Goal: Transaction & Acquisition: Purchase product/service

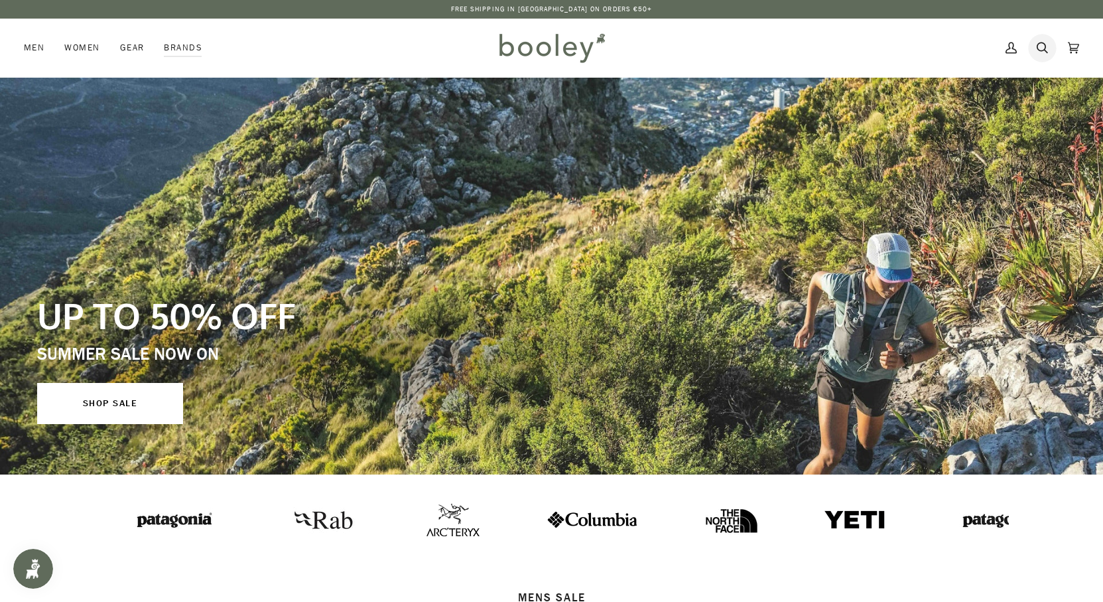
click at [1040, 48] on icon at bounding box center [1042, 48] width 11 height 20
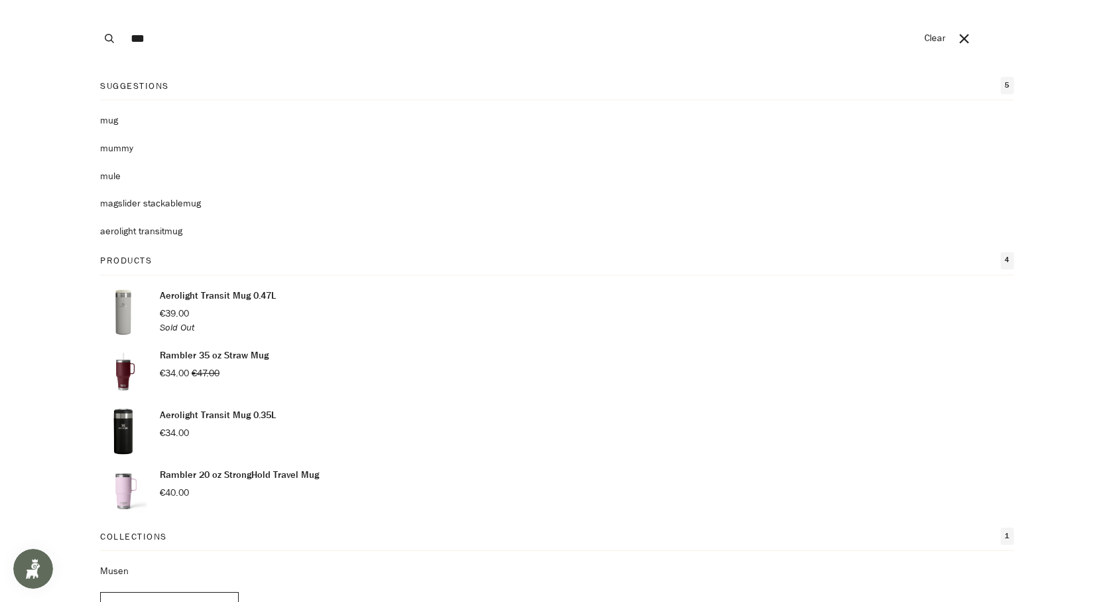
type input "***"
click at [95, 0] on button "Search" at bounding box center [109, 38] width 29 height 77
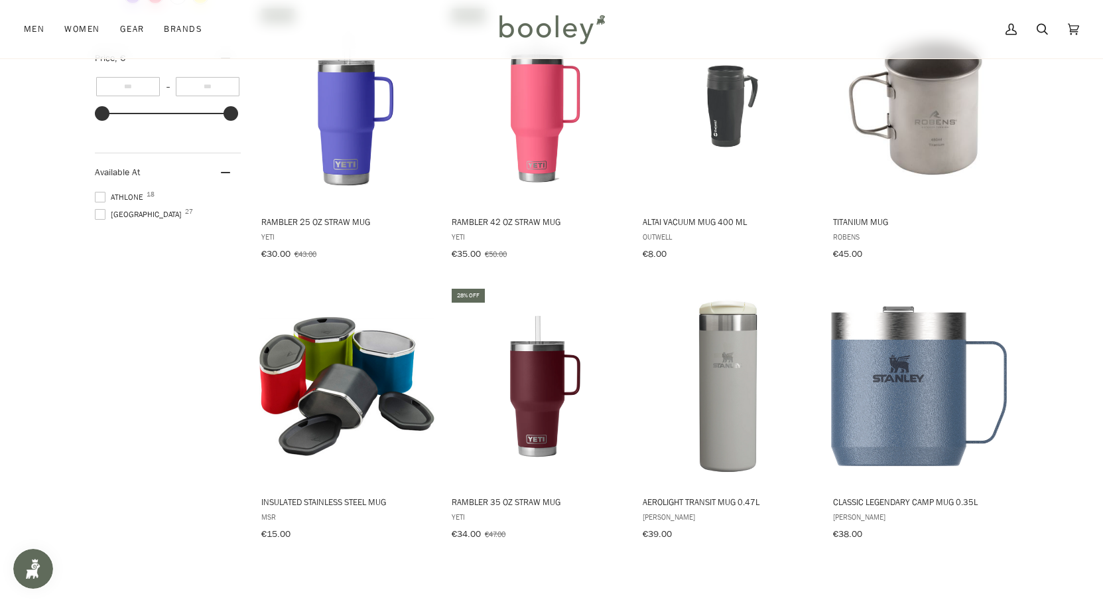
scroll to position [499, 0]
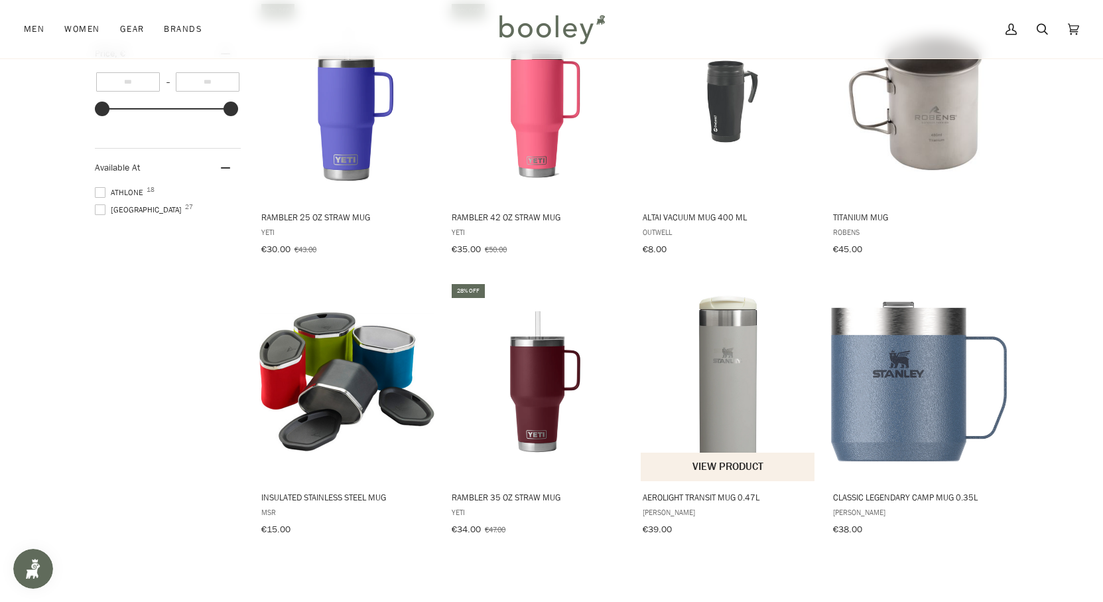
click at [724, 405] on img "Aerolight Transit Mug 0.47L" at bounding box center [728, 381] width 176 height 176
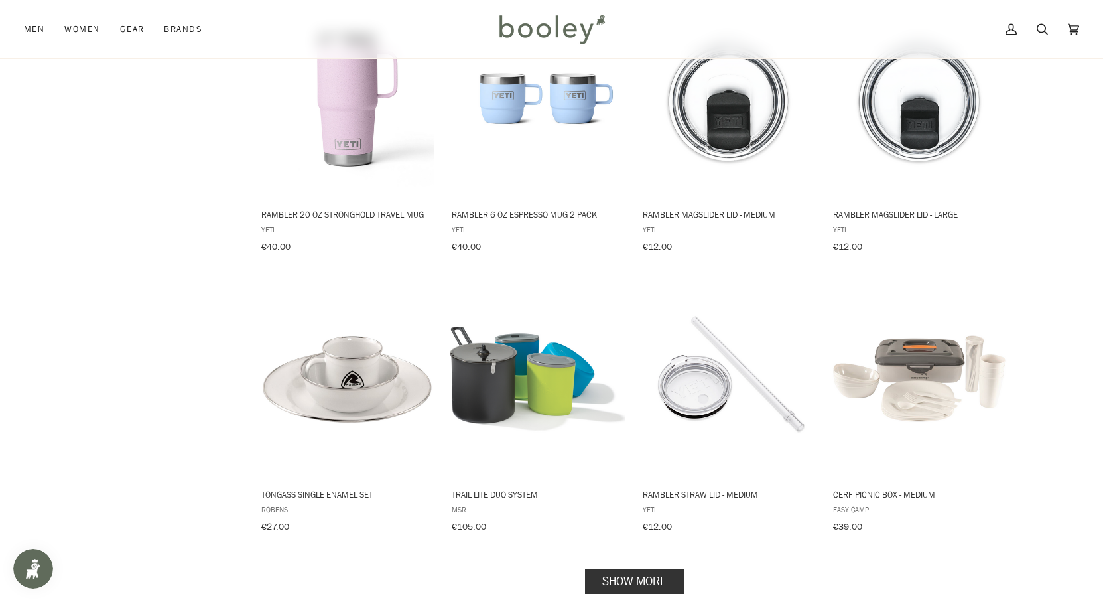
scroll to position [1108, 0]
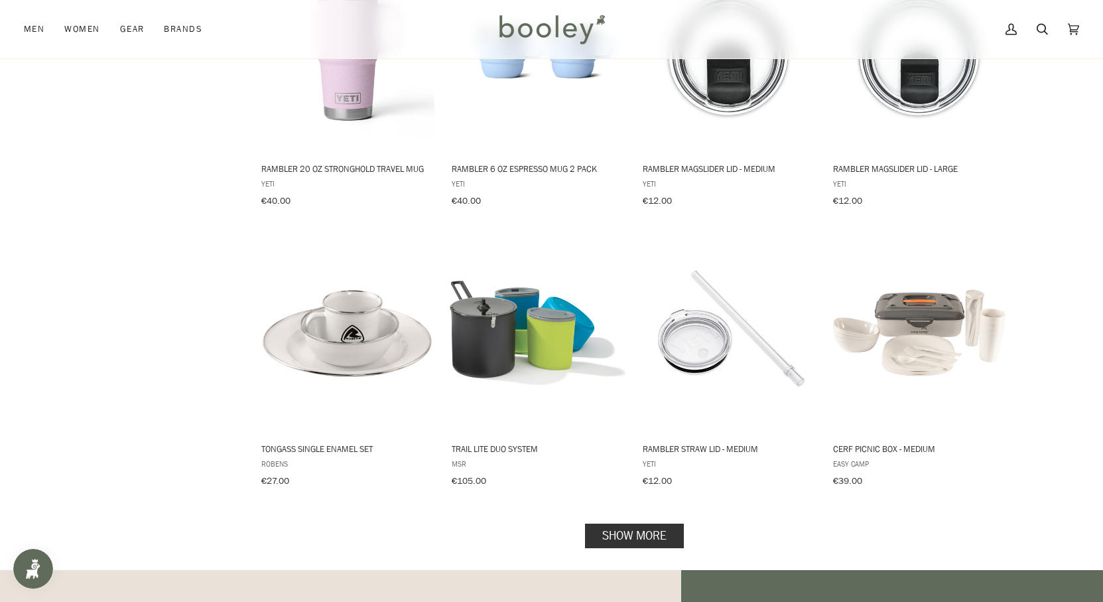
click at [624, 526] on link "Show more" at bounding box center [634, 535] width 99 height 25
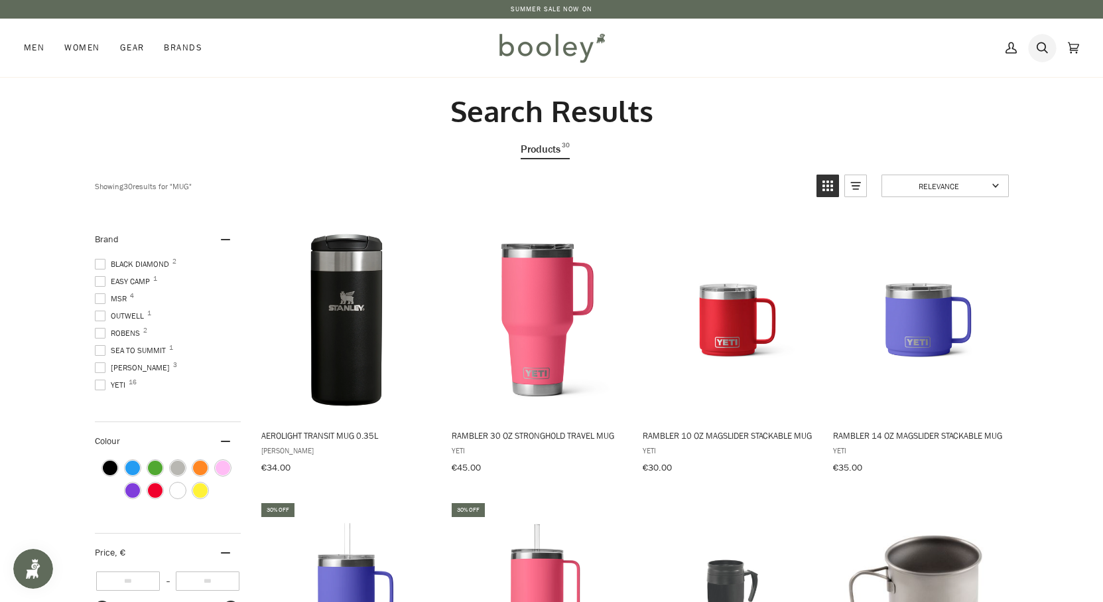
click at [1041, 45] on icon at bounding box center [1042, 48] width 11 height 20
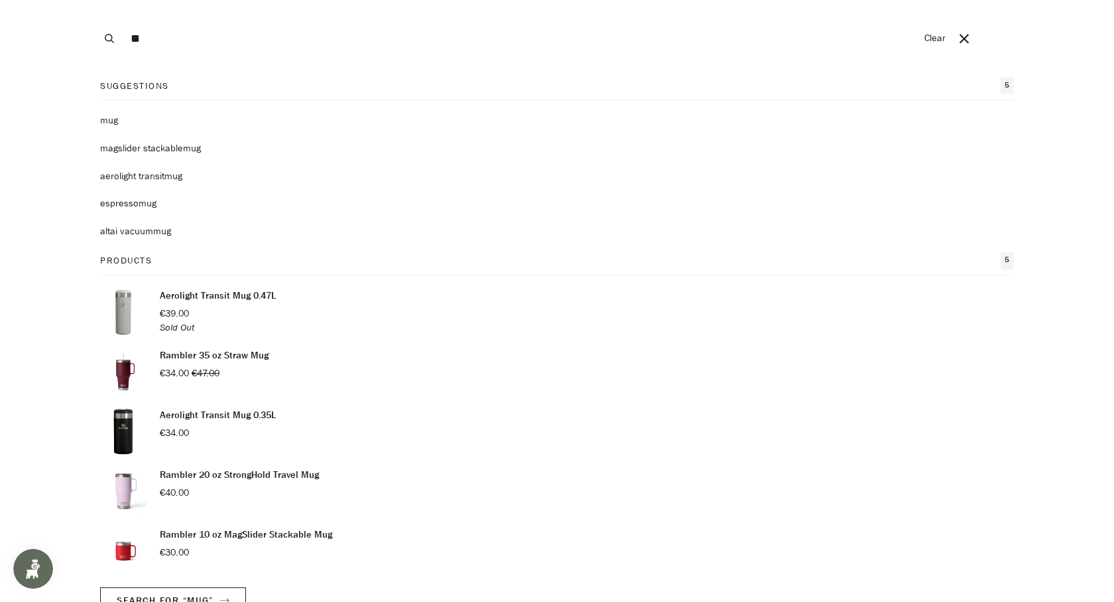
type input "*"
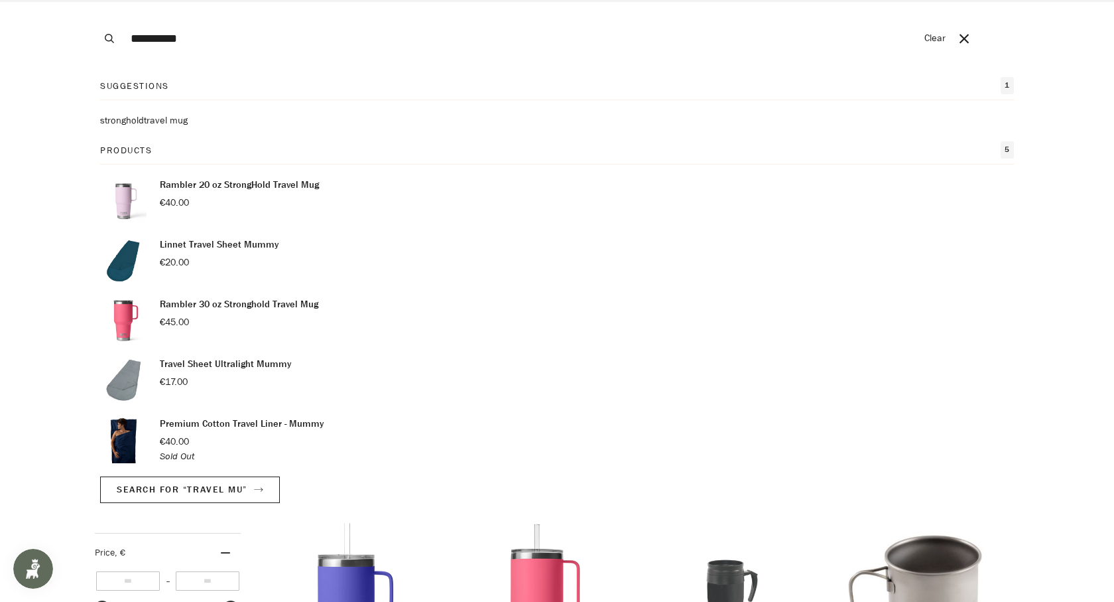
type input "**********"
click at [95, 0] on button "Search" at bounding box center [109, 38] width 29 height 77
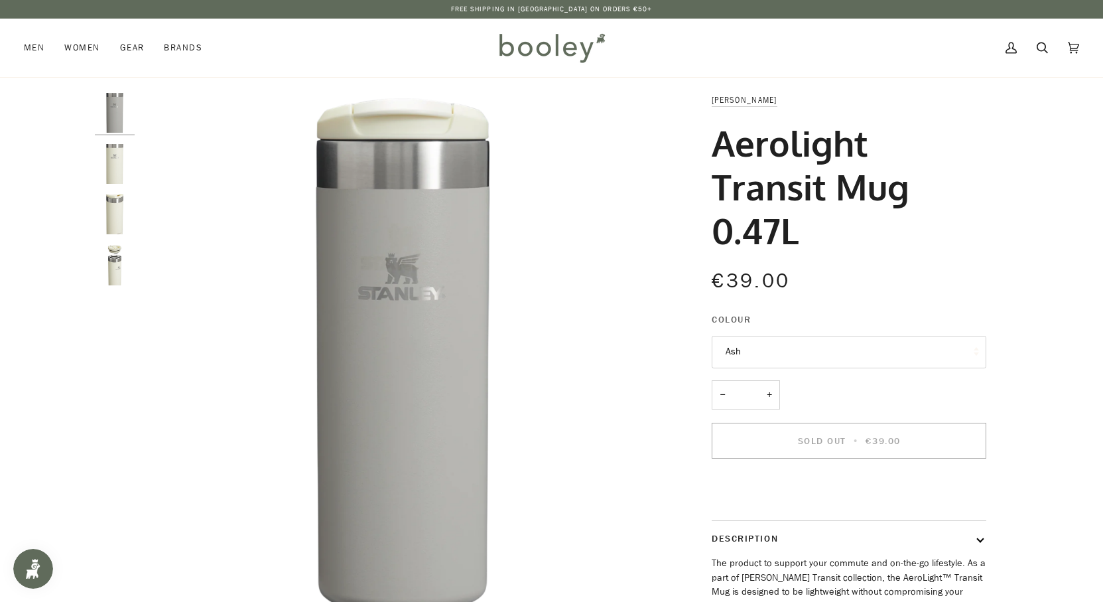
click at [112, 263] on img "Stanley Aerolight Transit Mug 0.47L Cream Gloss - Booley Galway" at bounding box center [115, 265] width 40 height 40
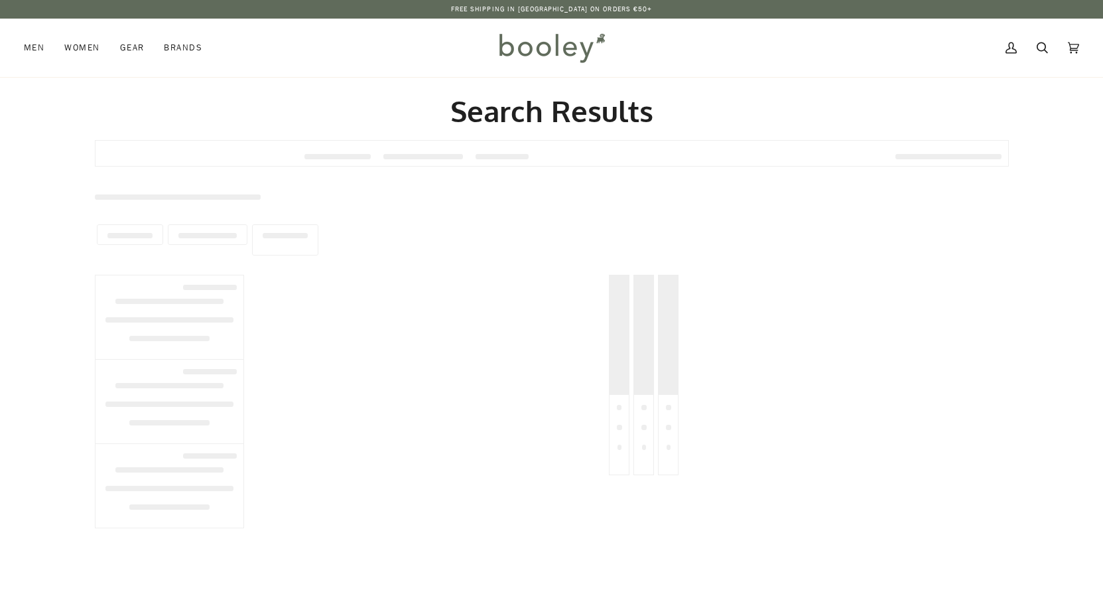
type input "**********"
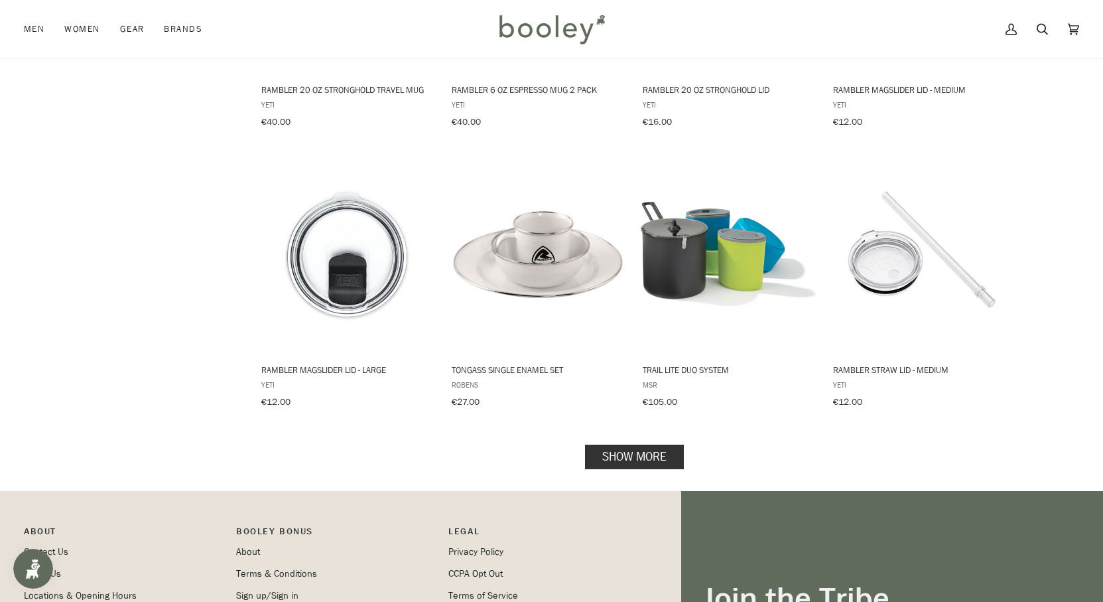
scroll to position [1203, 0]
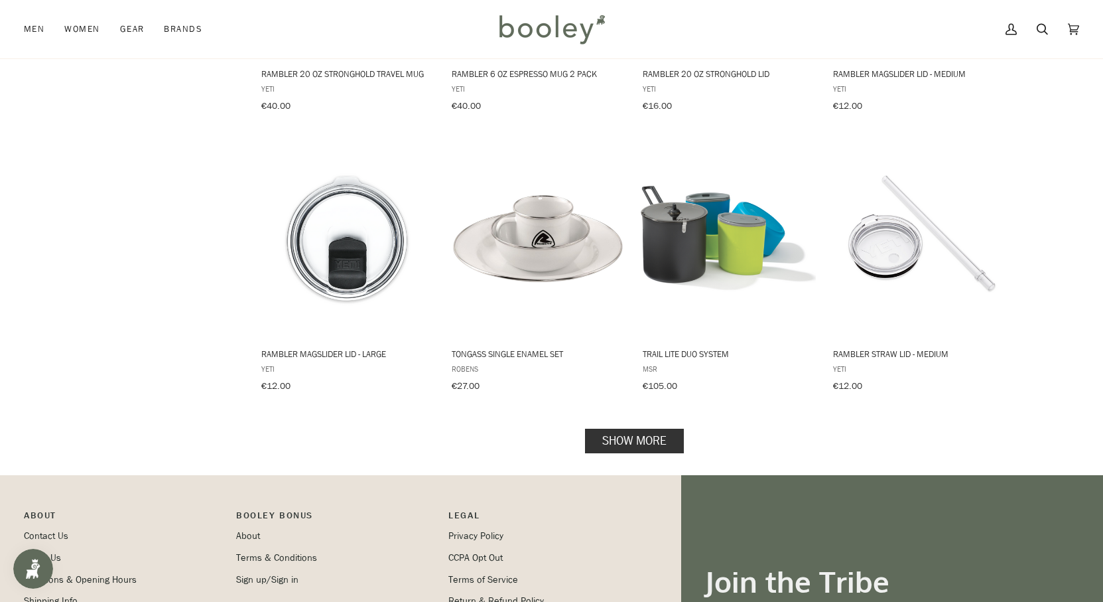
click at [637, 428] on link "Show more" at bounding box center [634, 440] width 99 height 25
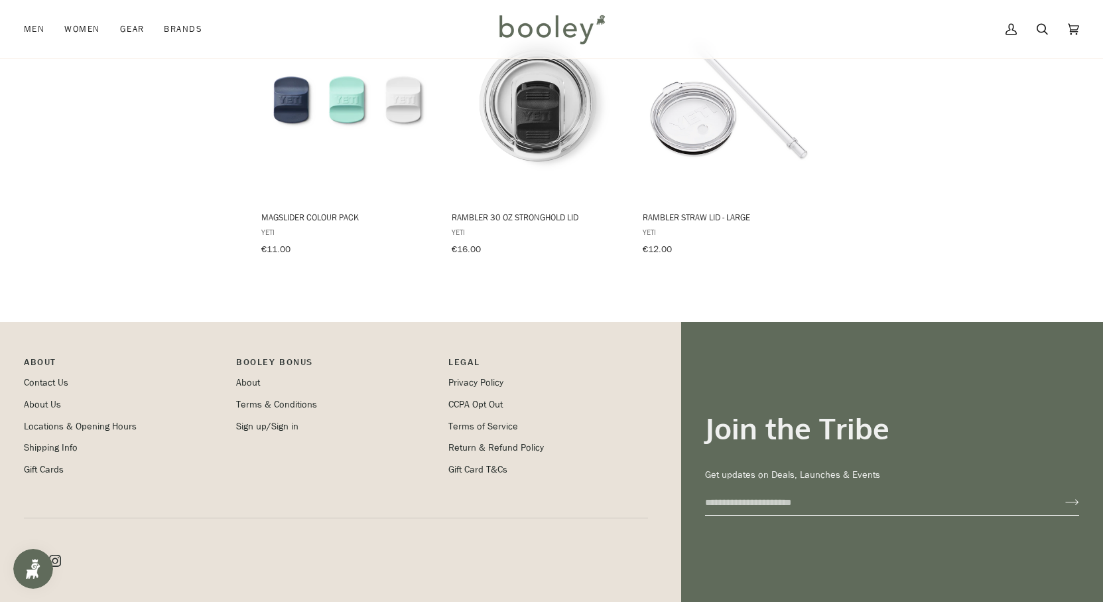
scroll to position [1203, 0]
